Goal: Information Seeking & Learning: Learn about a topic

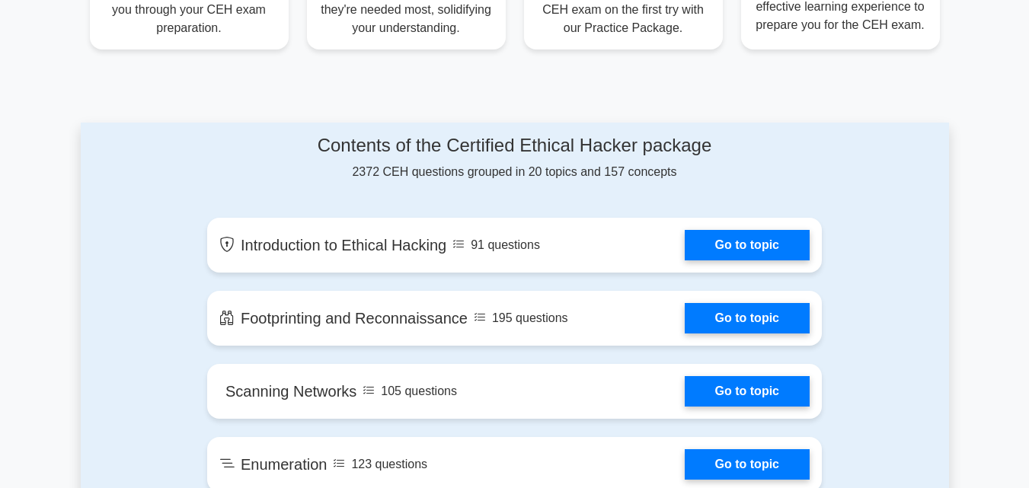
scroll to position [723, 0]
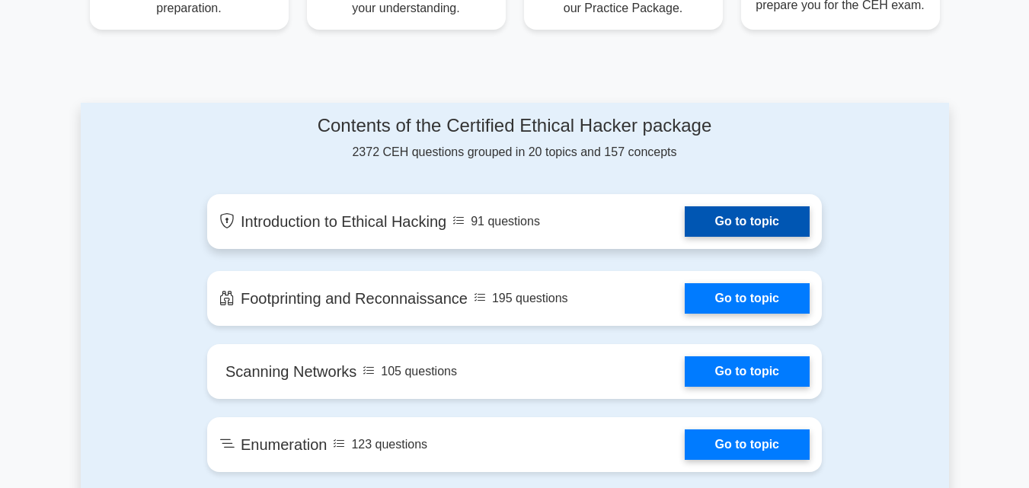
click at [720, 222] on link "Go to topic" at bounding box center [747, 221] width 125 height 30
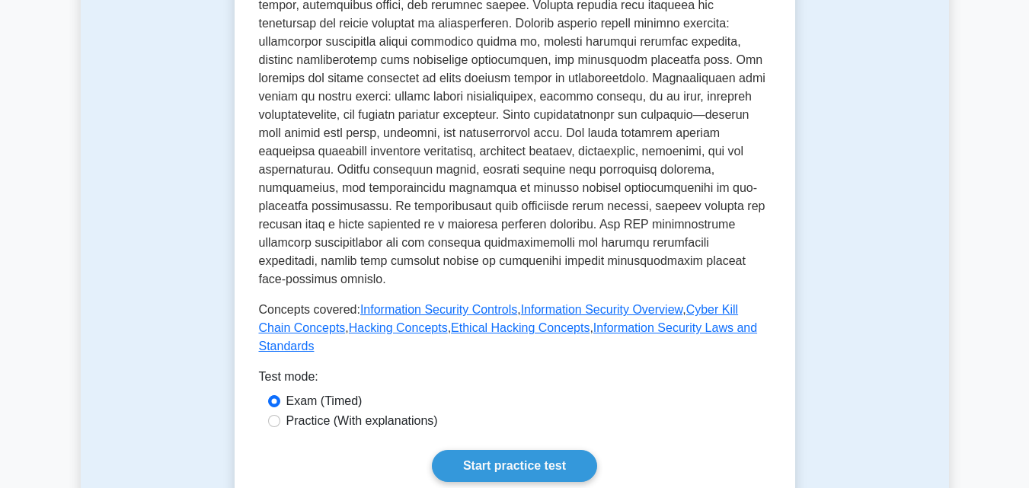
scroll to position [532, 0]
click at [282, 411] on div "Practice (With explanations)" at bounding box center [515, 420] width 494 height 18
click at [273, 414] on input "Practice (With explanations)" at bounding box center [274, 420] width 12 height 12
radio input "true"
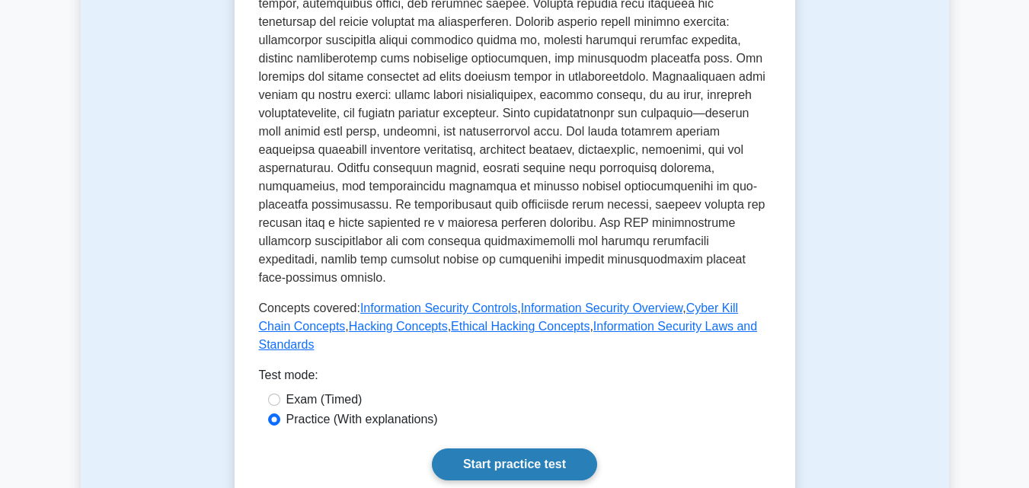
click at [522, 449] on link "Start practice test" at bounding box center [514, 465] width 165 height 32
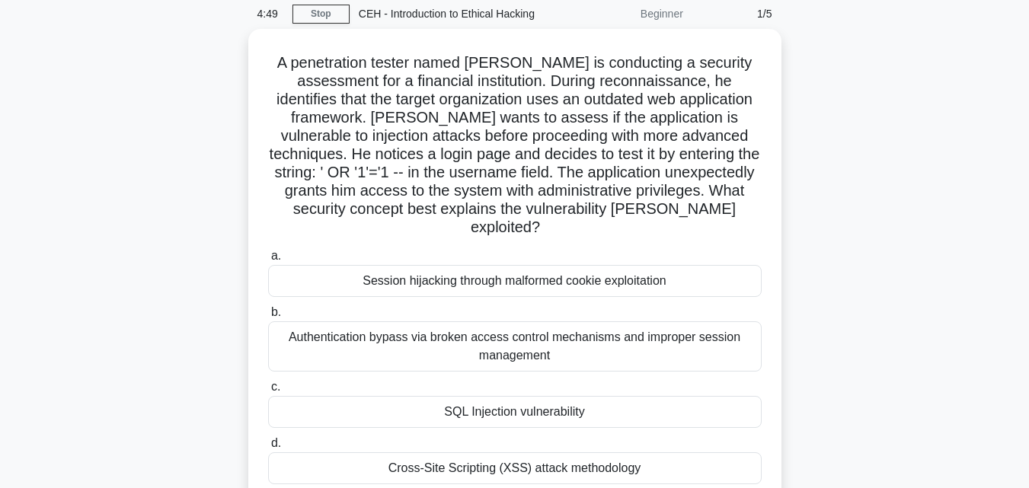
scroll to position [91, 0]
